Goal: Find specific page/section: Find specific page/section

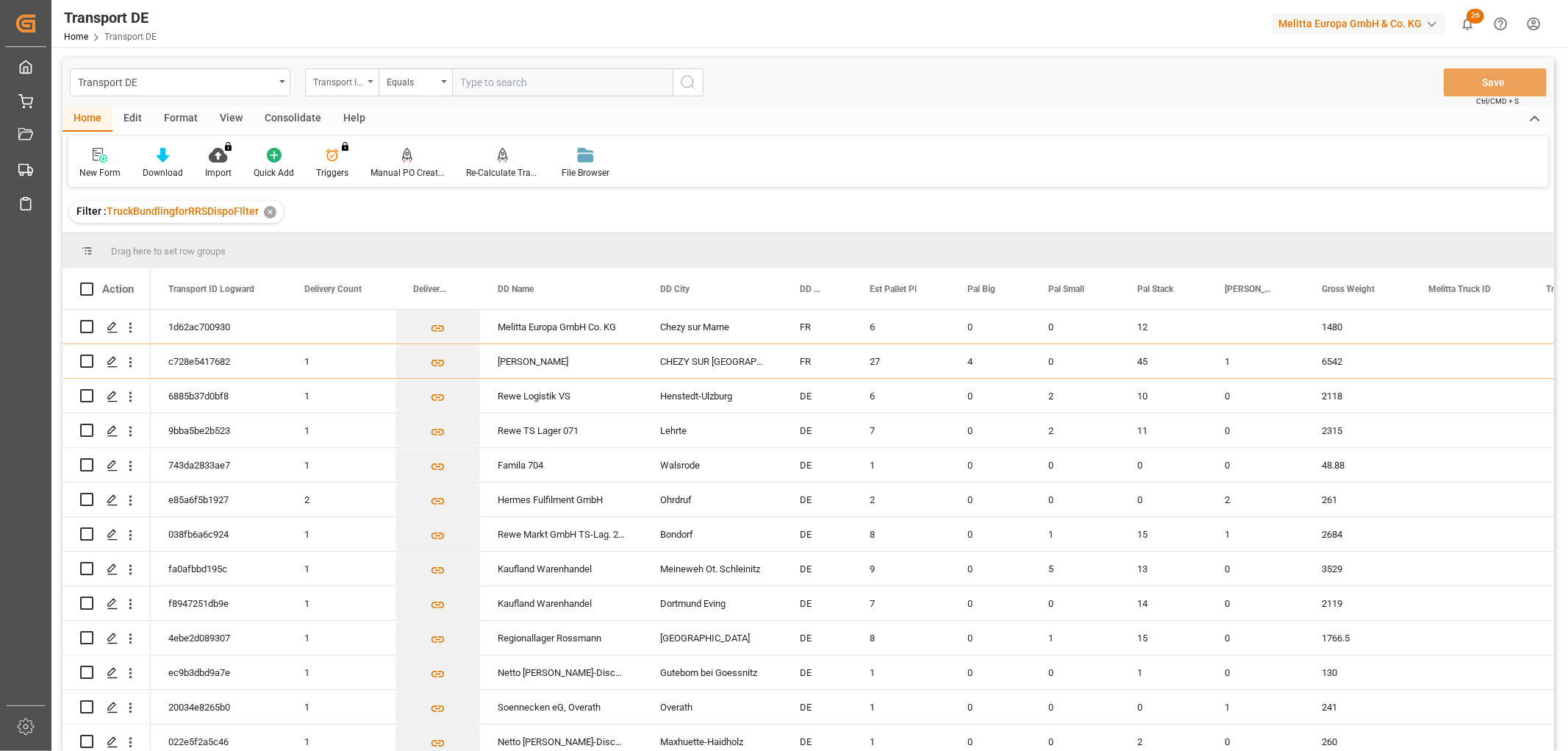
click at [340, 80] on div "Transport ID Logward" at bounding box center [338, 81] width 50 height 17
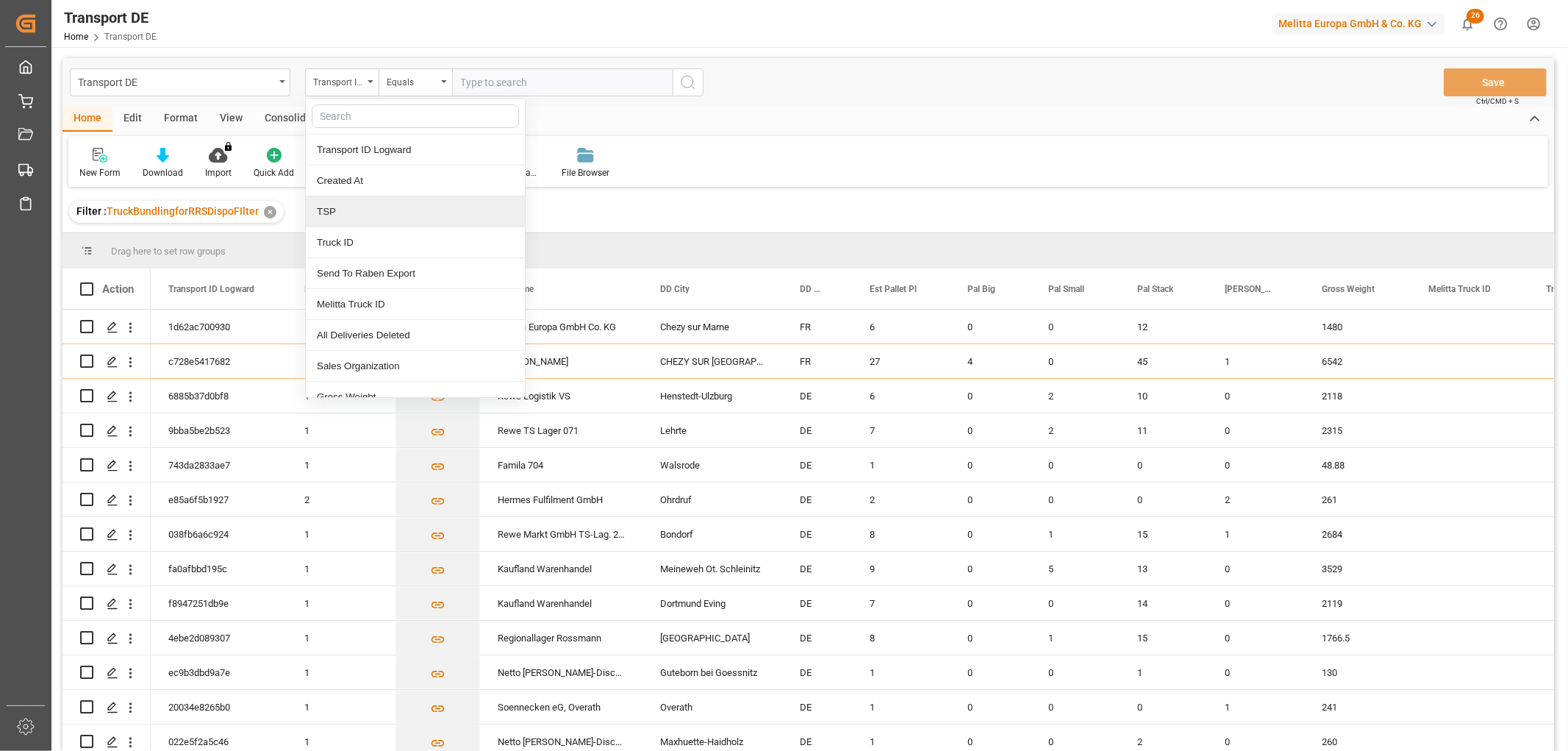
click at [342, 216] on div "TSP" at bounding box center [416, 211] width 219 height 31
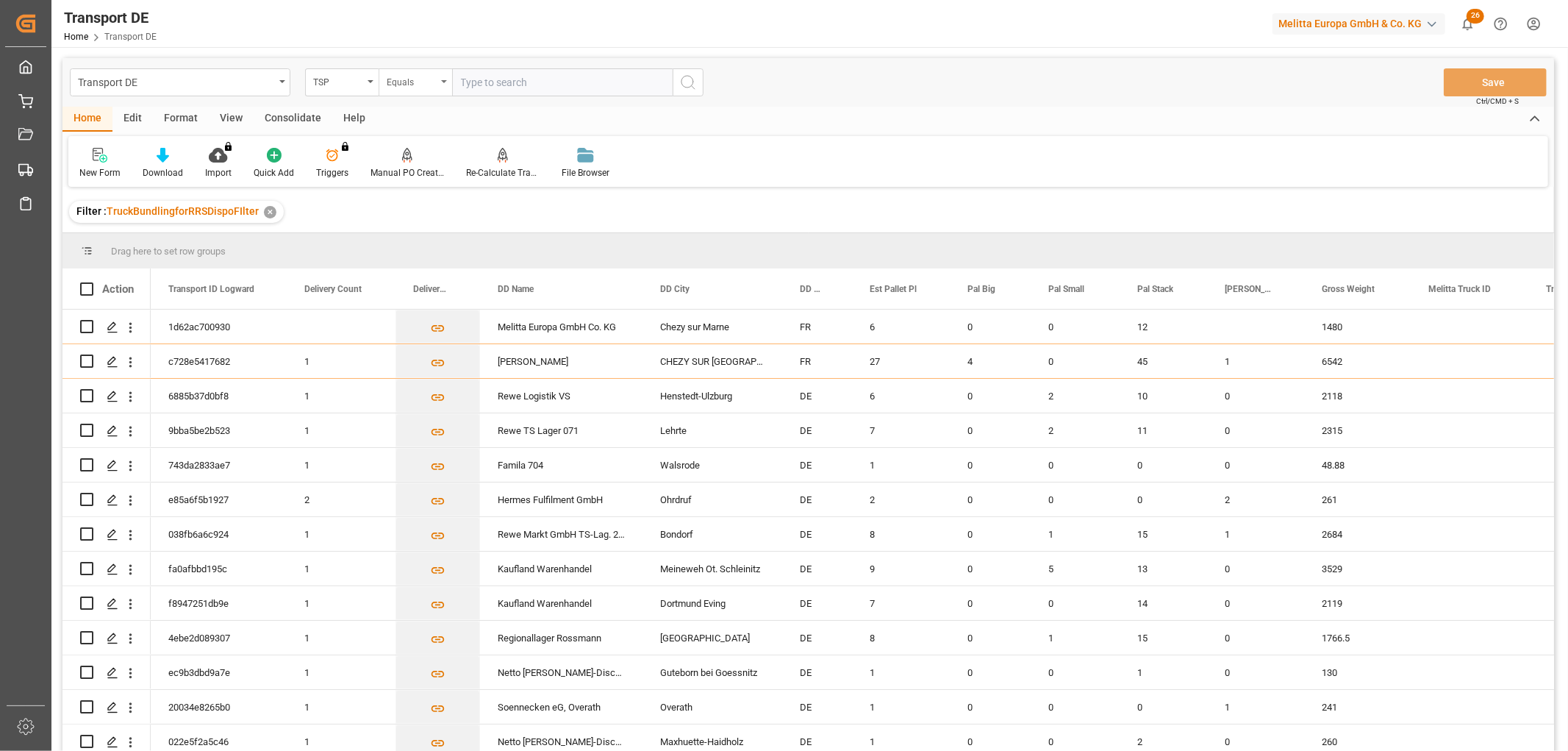
click at [401, 81] on div "Equals" at bounding box center [411, 81] width 50 height 17
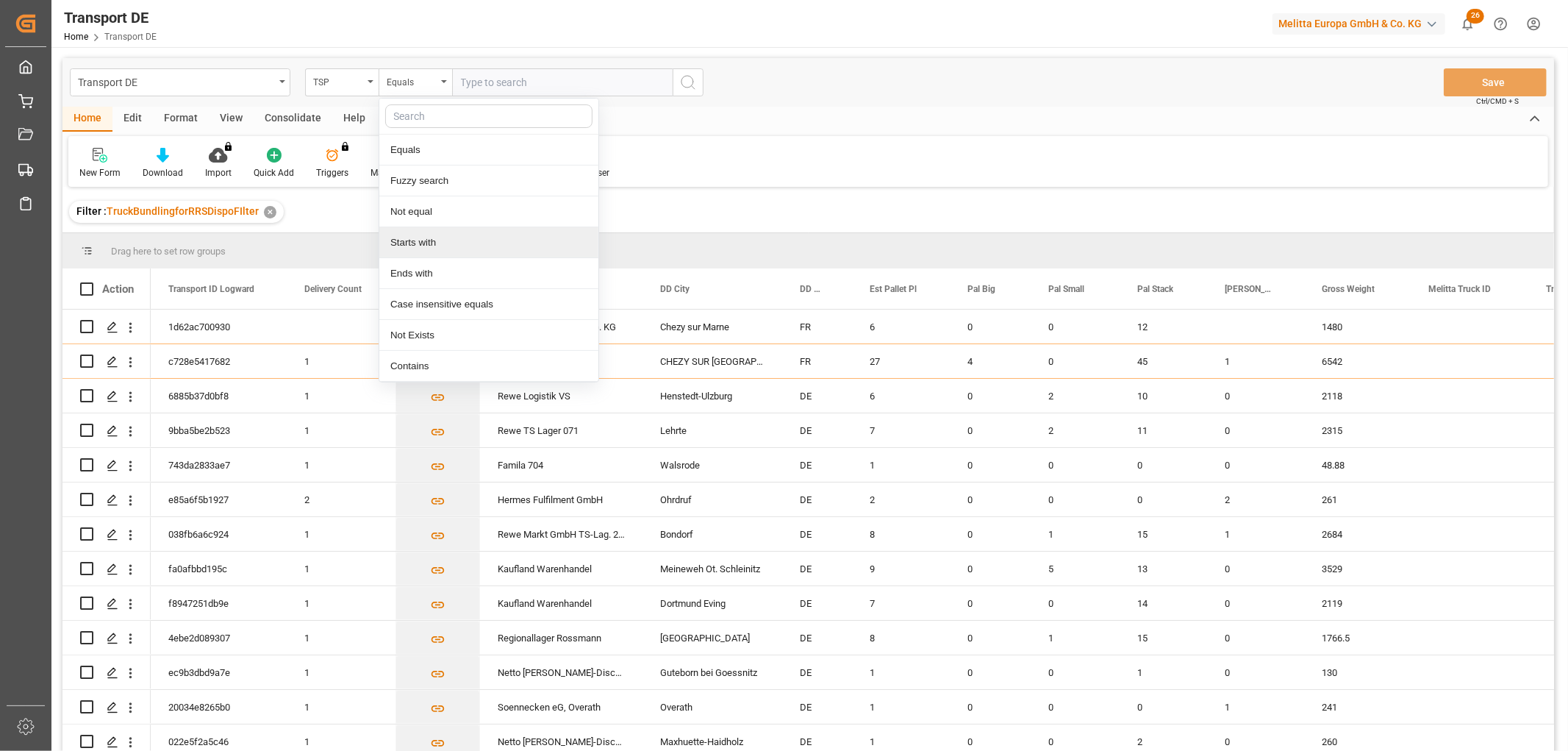
click at [405, 240] on div "Starts with" at bounding box center [488, 243] width 219 height 31
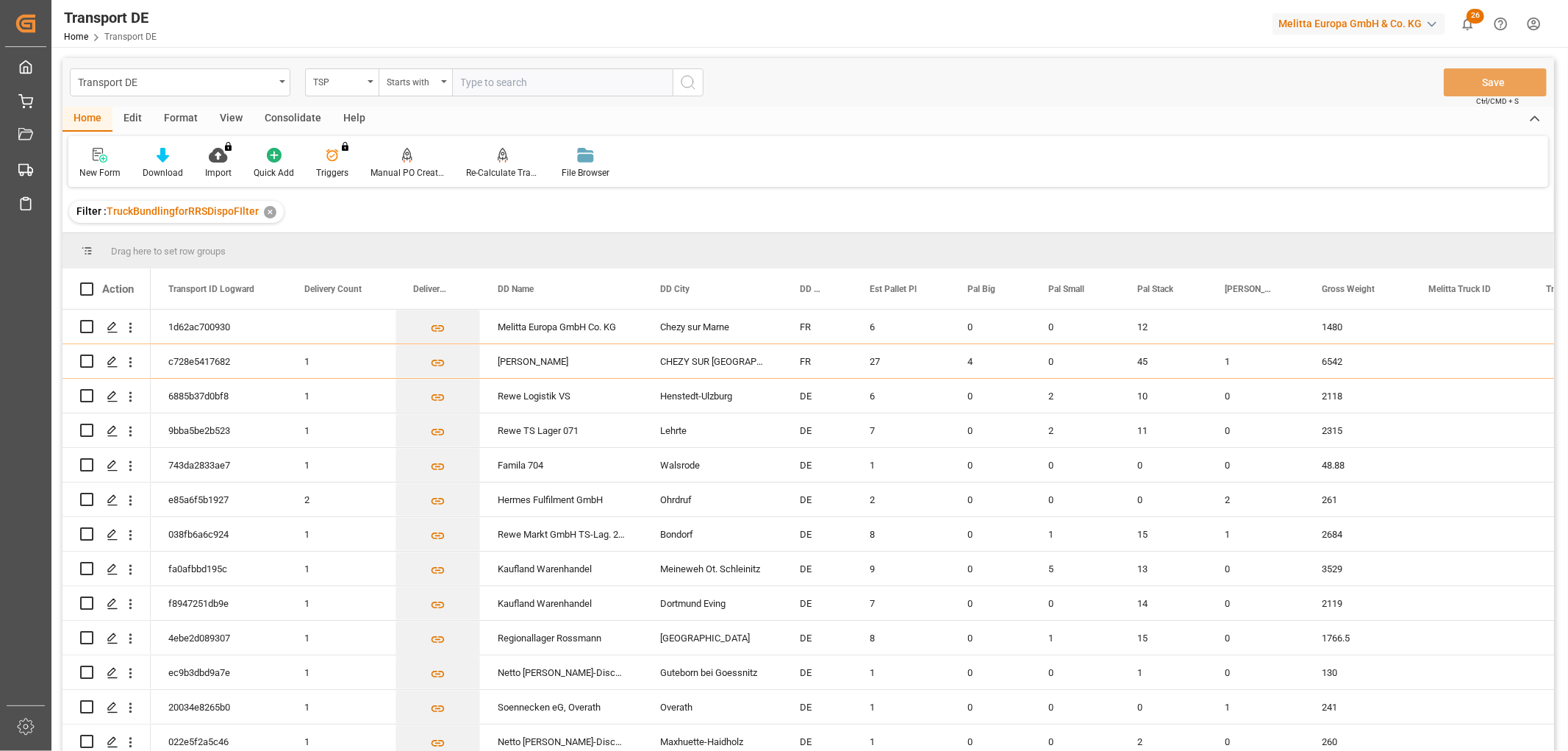
click at [482, 84] on input "text" at bounding box center [562, 82] width 220 height 28
type input "Self pickup DE"
click at [689, 83] on icon "search button" at bounding box center [688, 82] width 18 height 18
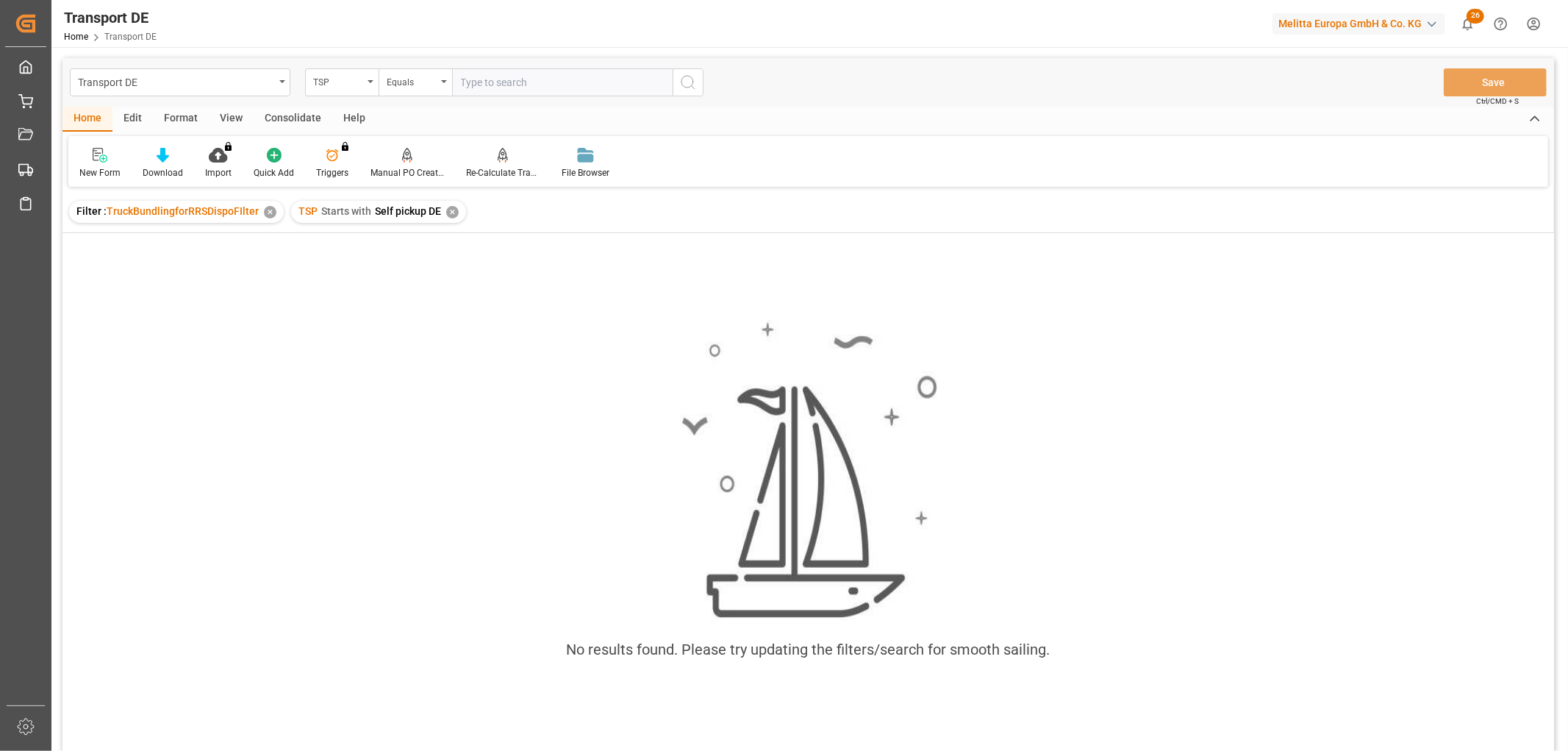
click at [450, 213] on div "✕" at bounding box center [452, 212] width 13 height 13
